Goal: Information Seeking & Learning: Find specific page/section

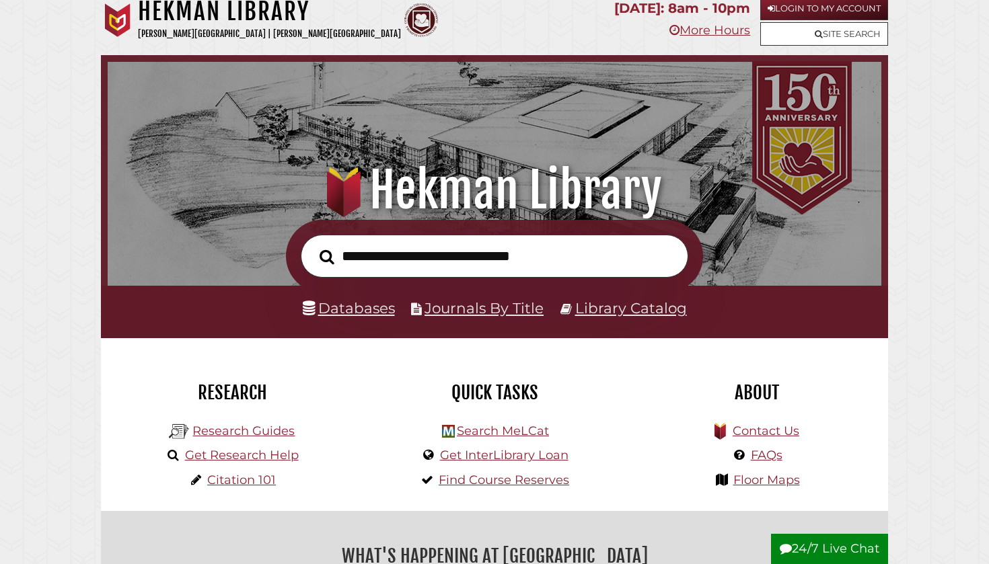
scroll to position [42, 0]
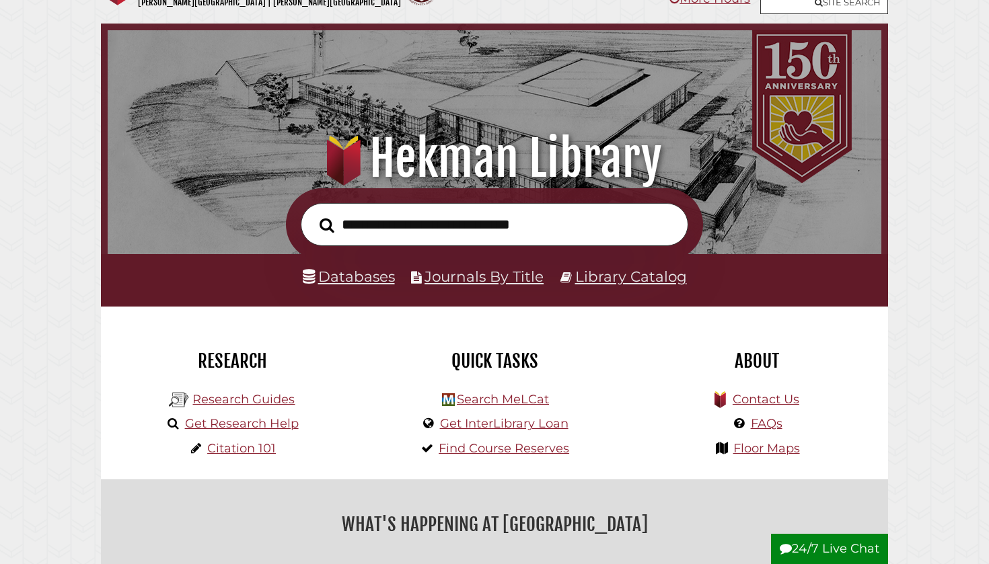
click at [363, 274] on link "Databases" at bounding box center [349, 276] width 92 height 17
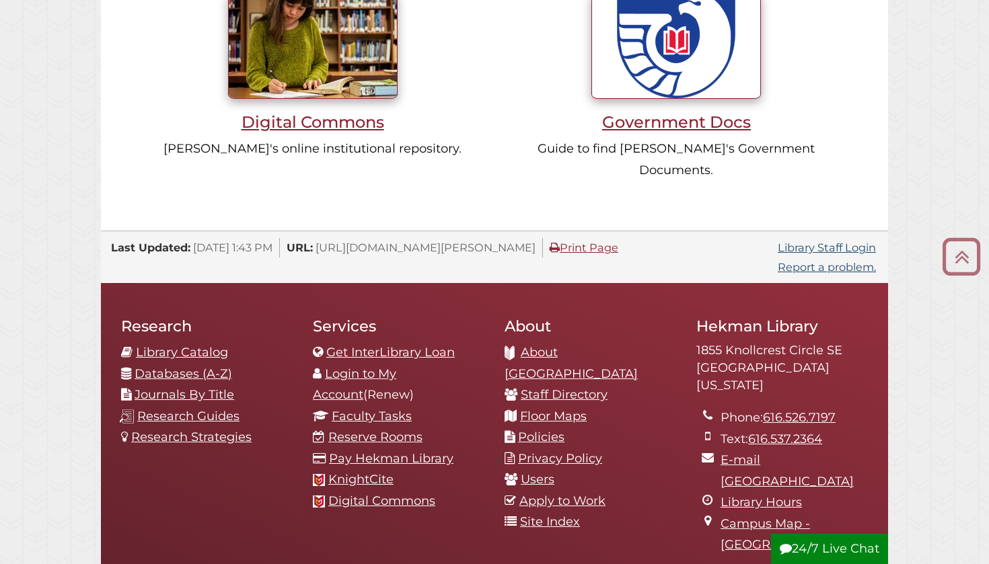
scroll to position [1257, 0]
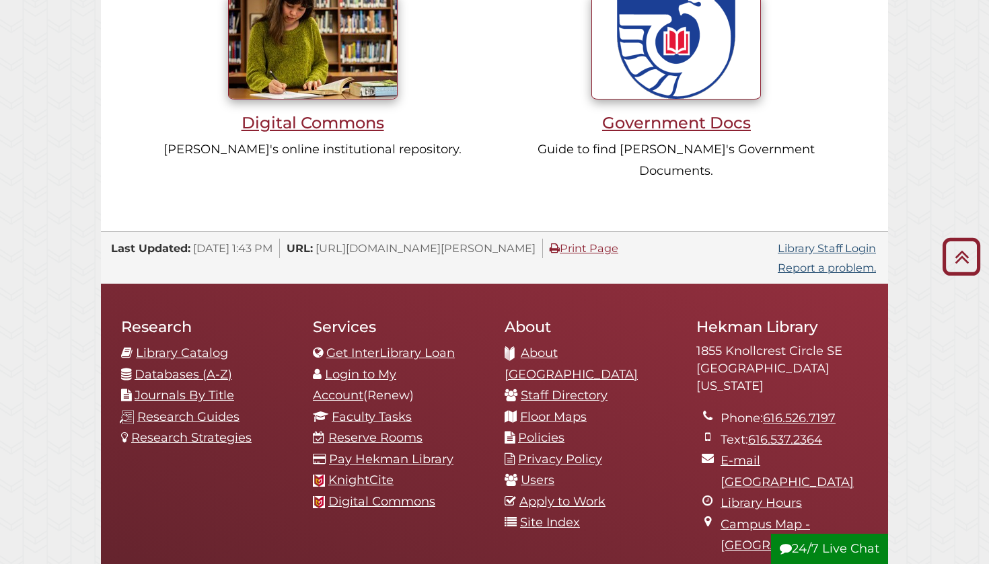
click at [192, 346] on link "Library Catalog" at bounding box center [182, 353] width 92 height 15
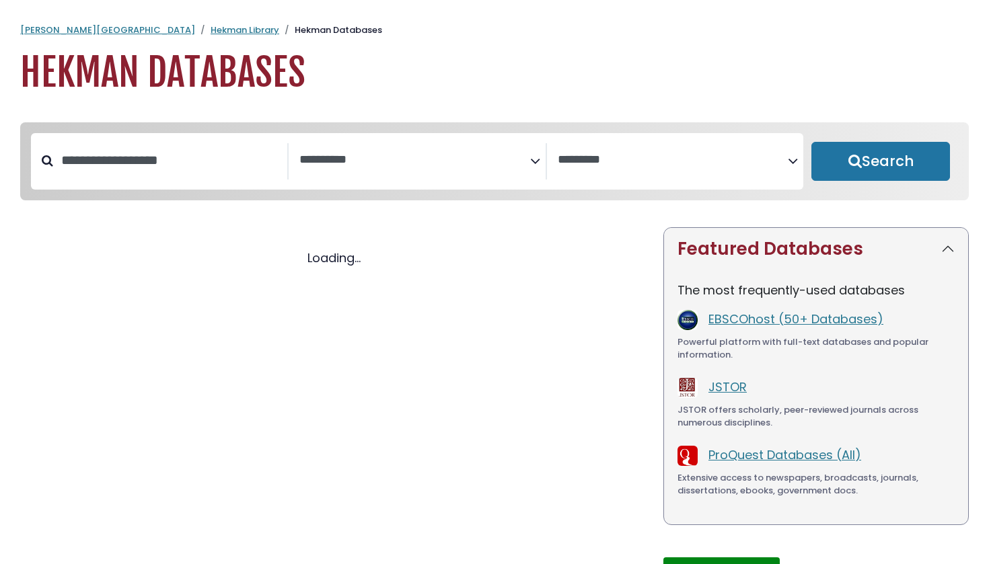
select select "Database Subject Filter"
select select "Database Vendors Filter"
select select "Database Subject Filter"
select select "Database Vendors Filter"
select select "Database Subject Filter"
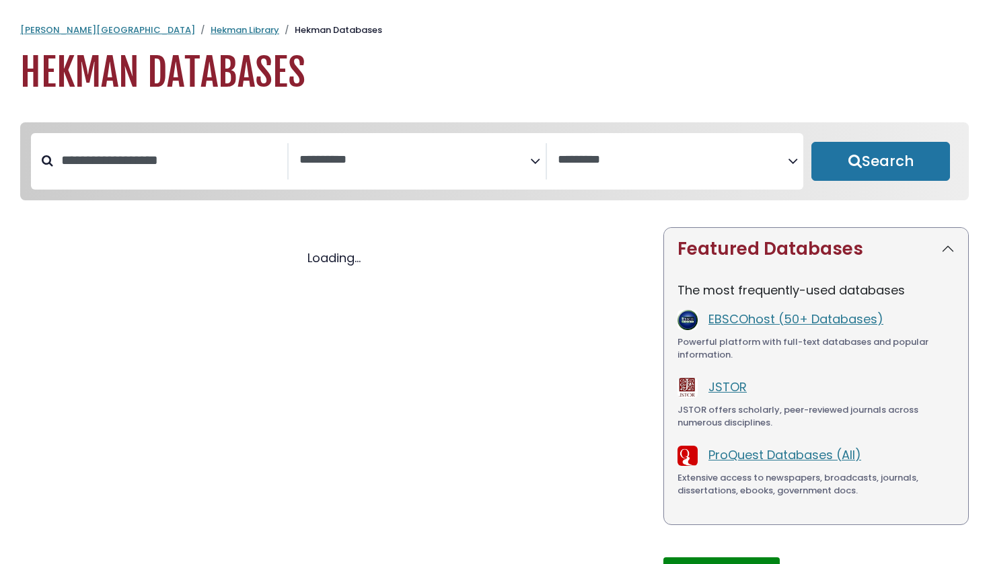
select select "Database Vendors Filter"
select select "Database Subject Filter"
select select "Database Vendors Filter"
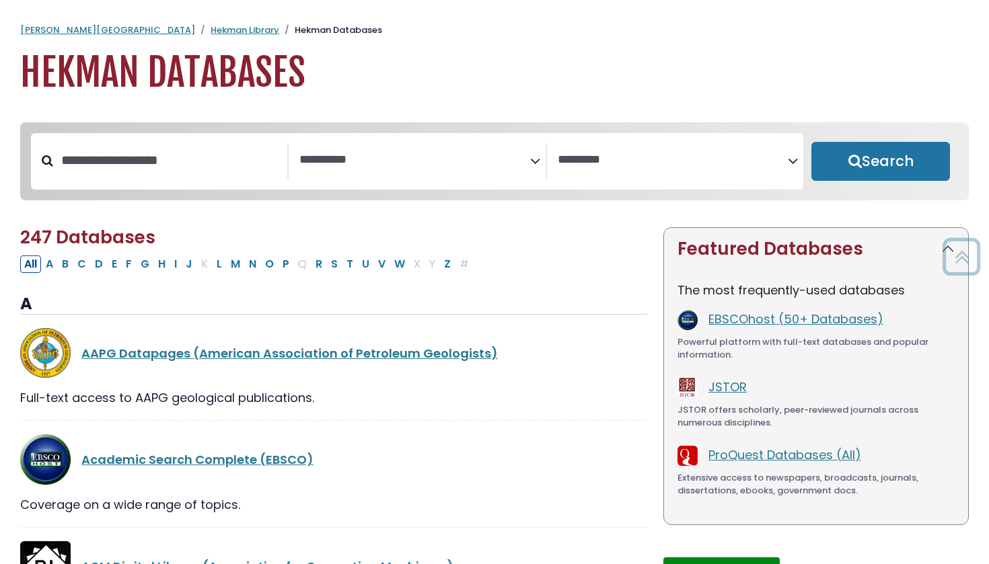
scroll to position [-1, 0]
click at [159, 184] on div "**********" at bounding box center [417, 161] width 772 height 56
click at [149, 170] on input "Search database by title or keyword" at bounding box center [170, 160] width 234 height 22
type input "******"
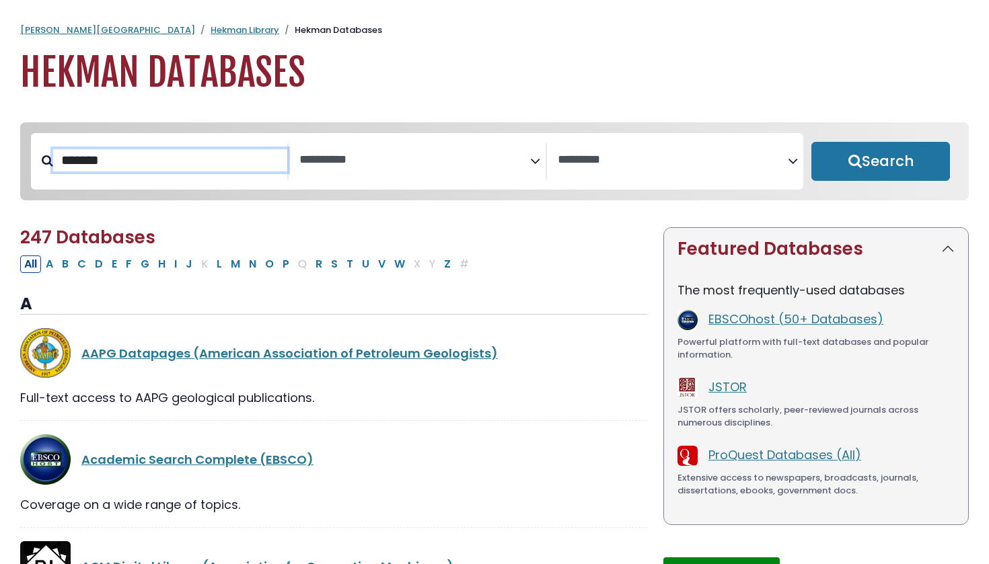
click at [880, 162] on button "Search" at bounding box center [880, 161] width 139 height 39
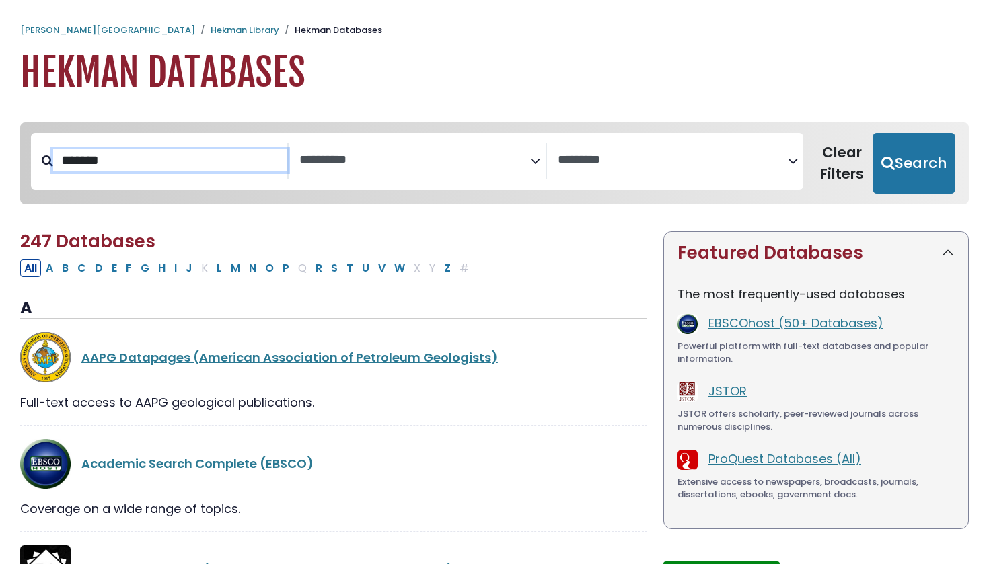
select select "Database Subject Filter"
select select "Database Vendors Filter"
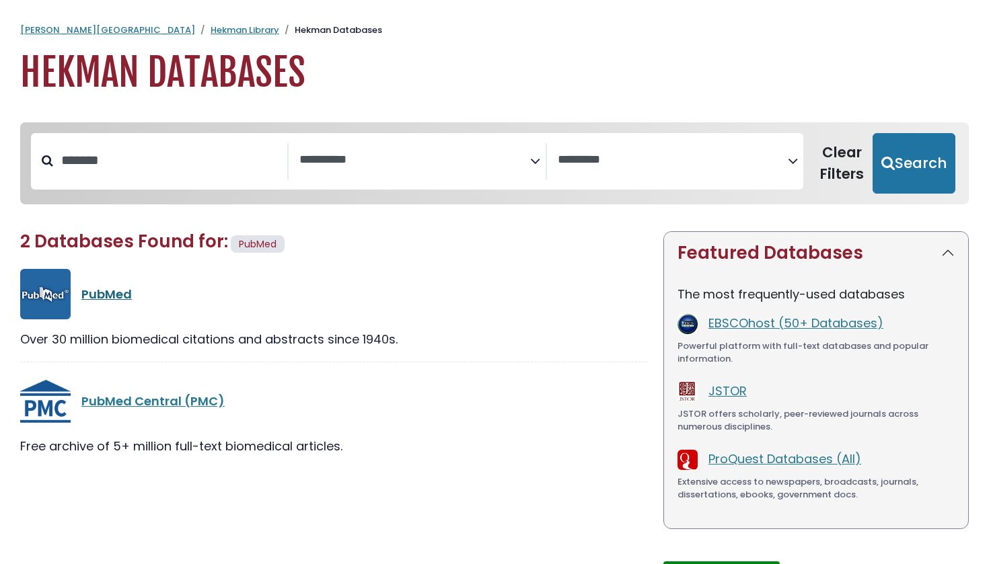
click at [122, 293] on link "PubMed" at bounding box center [106, 294] width 50 height 17
